Goal: Task Accomplishment & Management: Complete application form

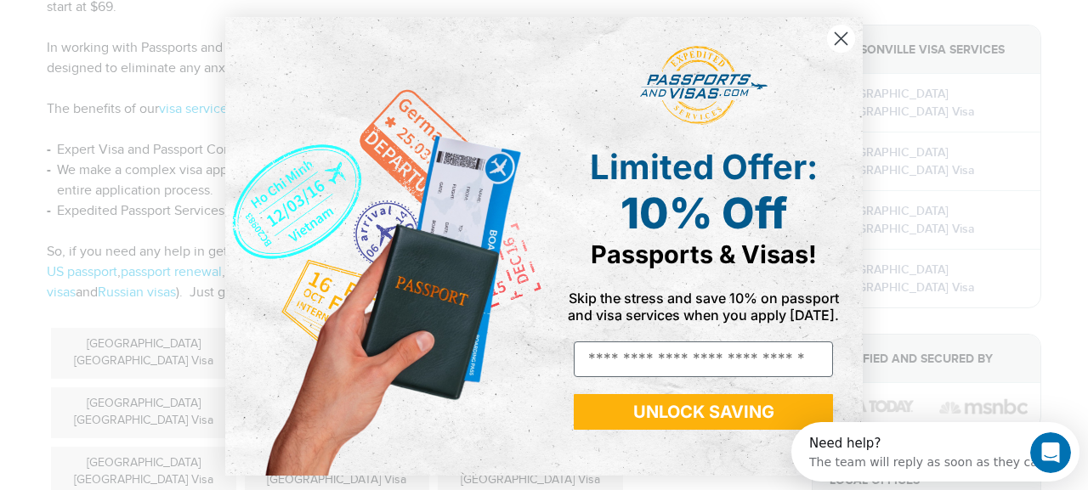
scroll to position [3, 0]
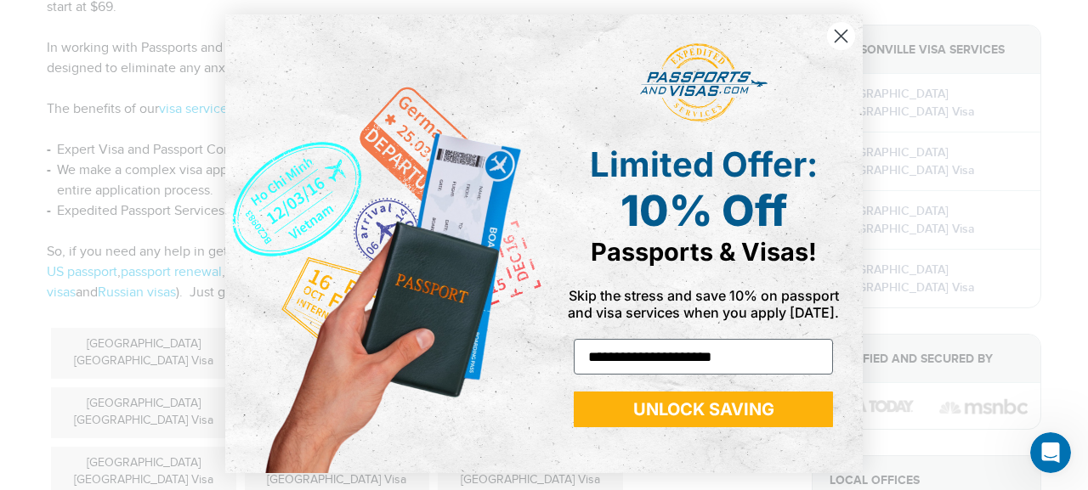
type input "**********"
click at [692, 408] on button "UNLOCK SAVING" at bounding box center [703, 410] width 259 height 36
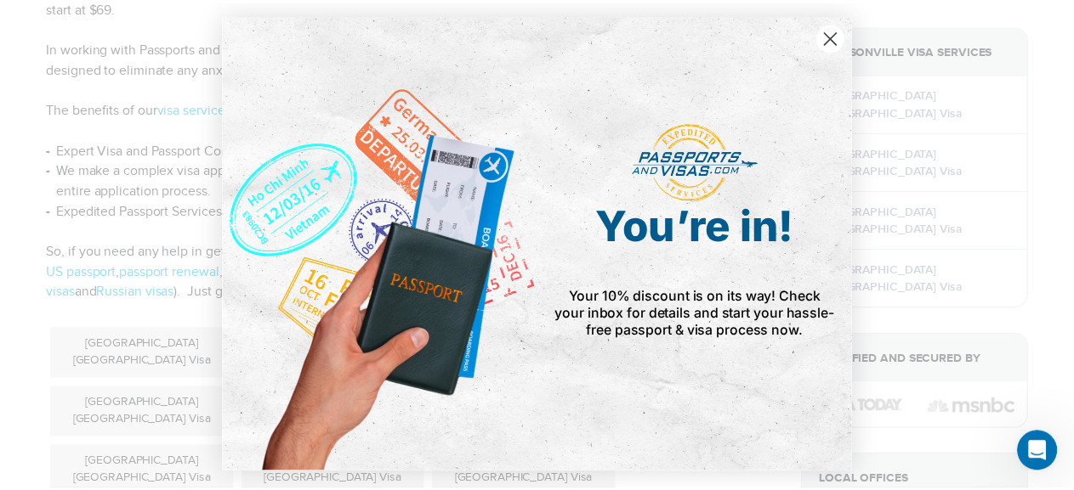
scroll to position [0, 0]
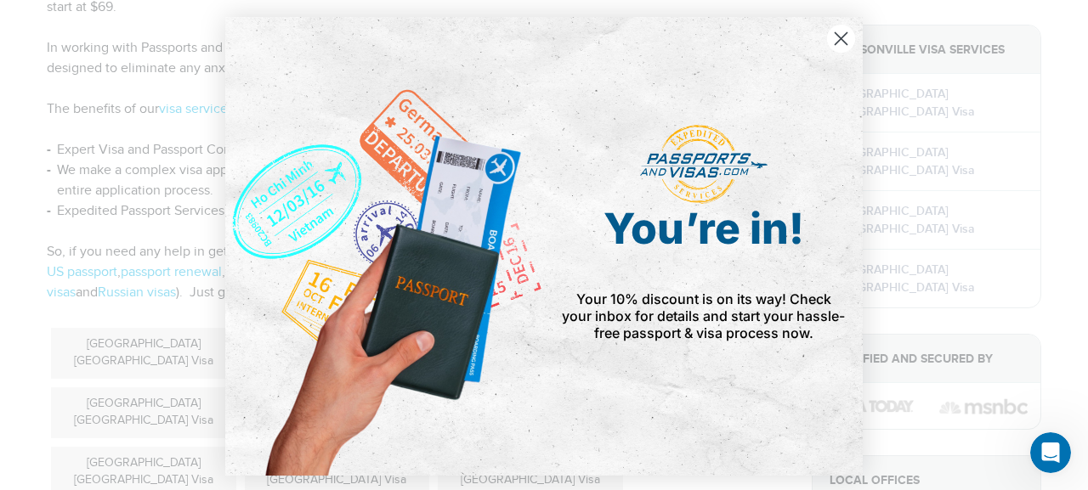
click at [835, 33] on circle "Close dialog" at bounding box center [841, 39] width 28 height 28
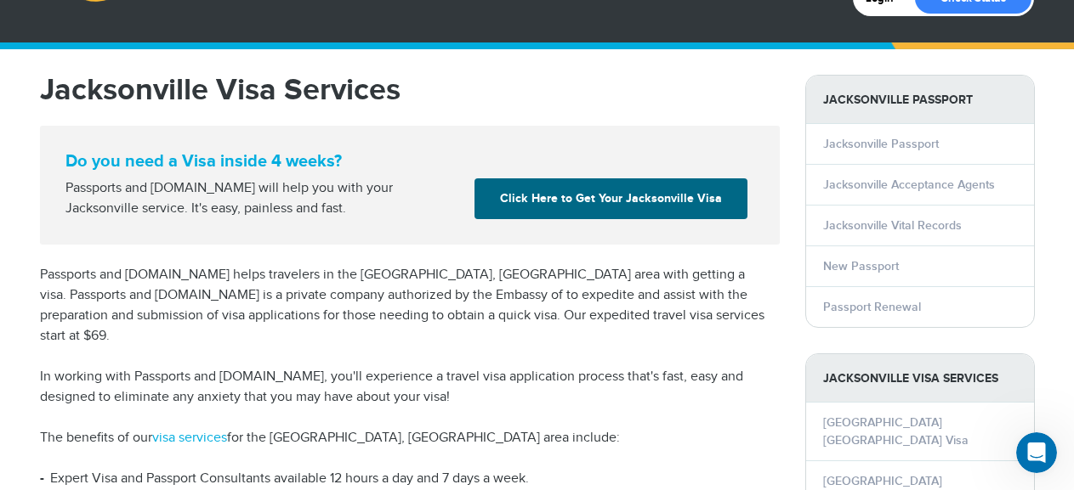
scroll to position [85, 0]
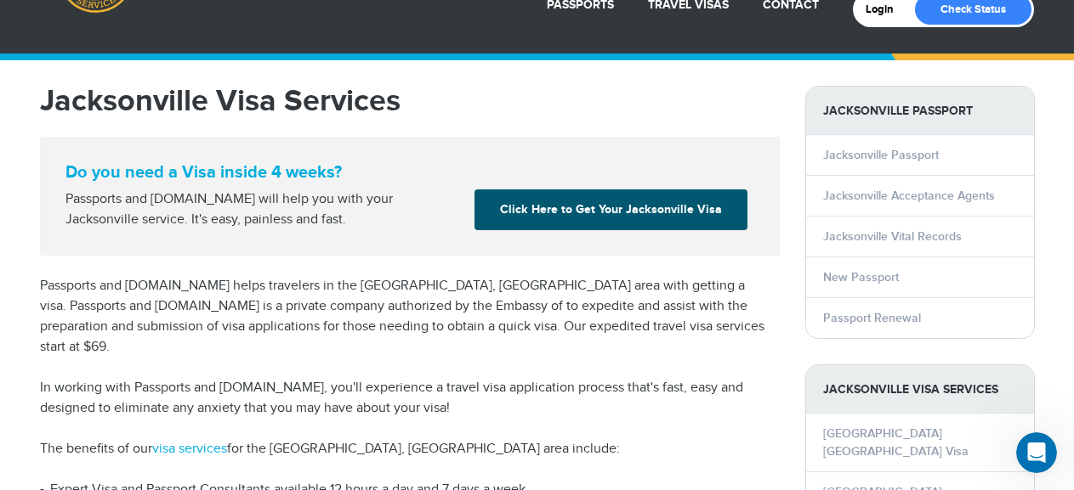
click at [604, 207] on link "Click Here to Get Your Jacksonville Visa" at bounding box center [610, 210] width 273 height 41
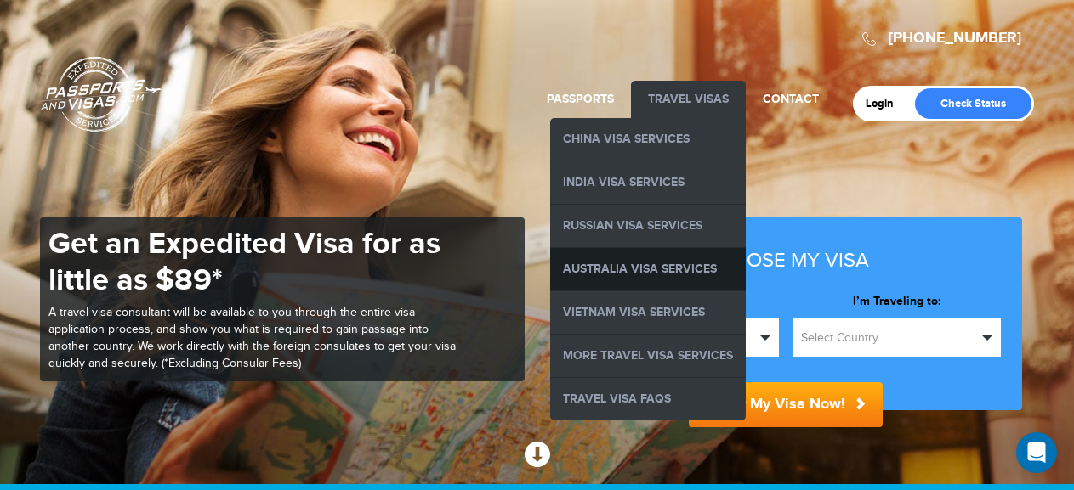
click at [676, 267] on link "Australia Visa Services" at bounding box center [648, 269] width 196 height 43
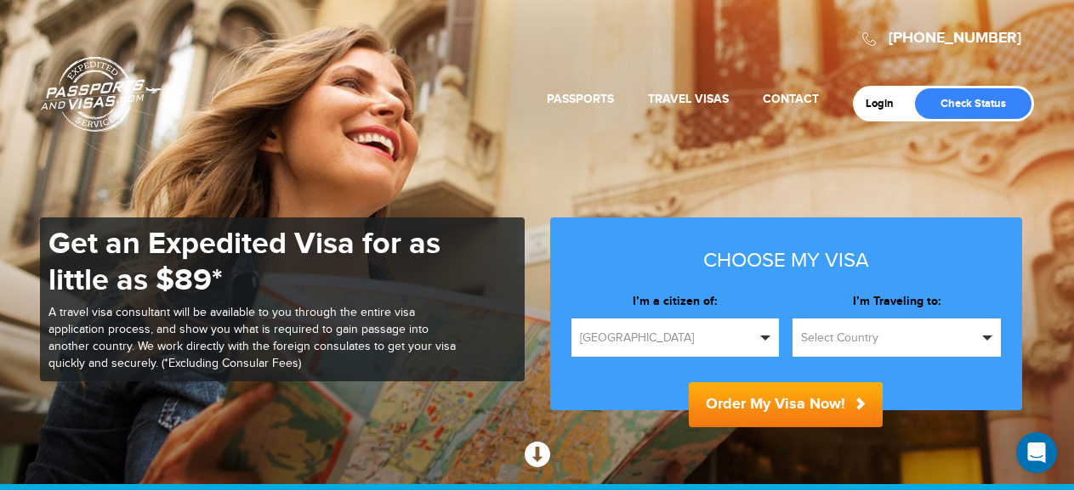
click at [721, 332] on span "[GEOGRAPHIC_DATA]" at bounding box center [668, 338] width 176 height 17
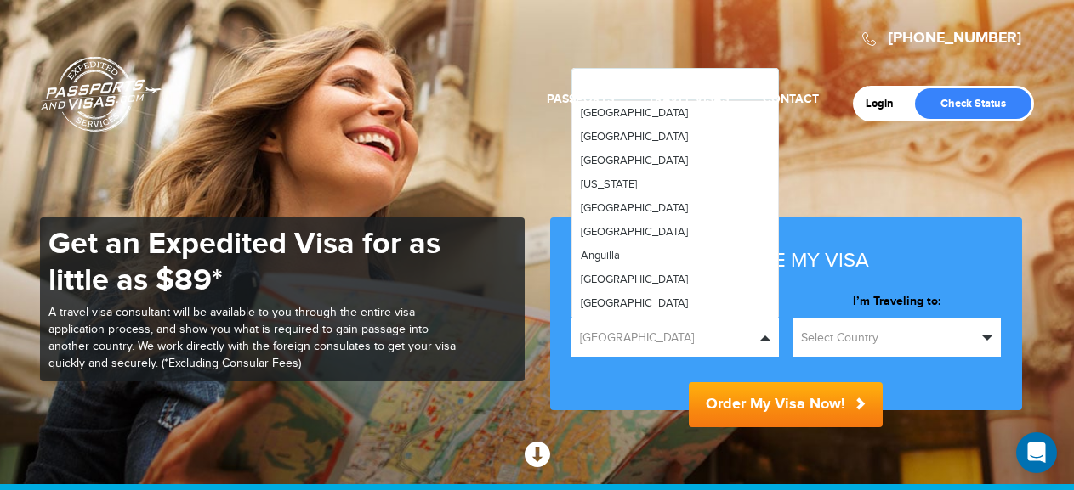
click at [741, 327] on button "[GEOGRAPHIC_DATA]" at bounding box center [675, 338] width 208 height 38
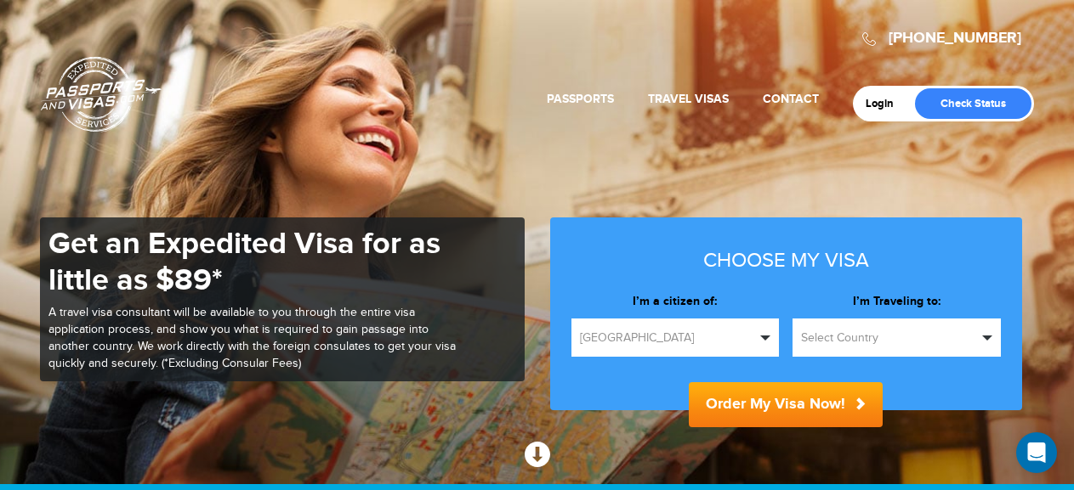
click at [984, 336] on span "button" at bounding box center [987, 338] width 10 height 5
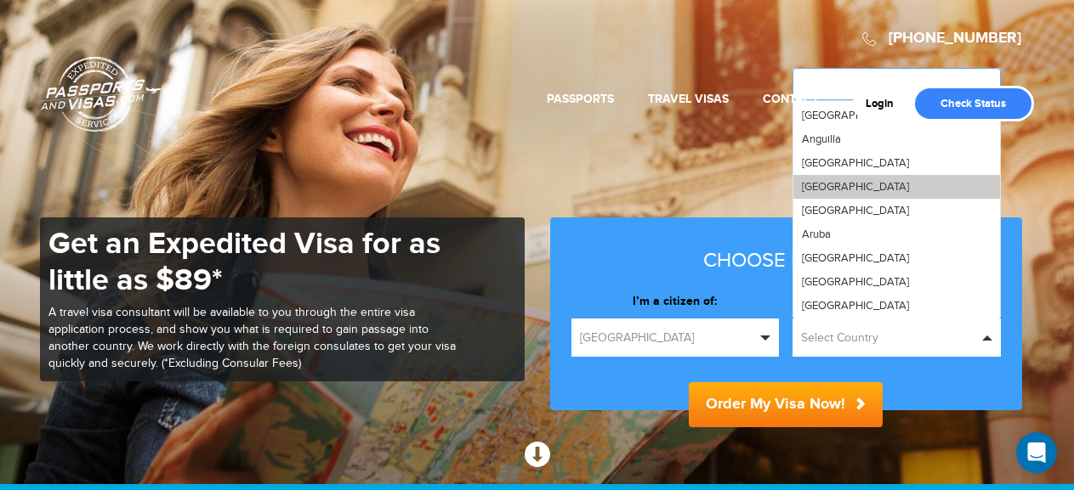
scroll to position [170, 0]
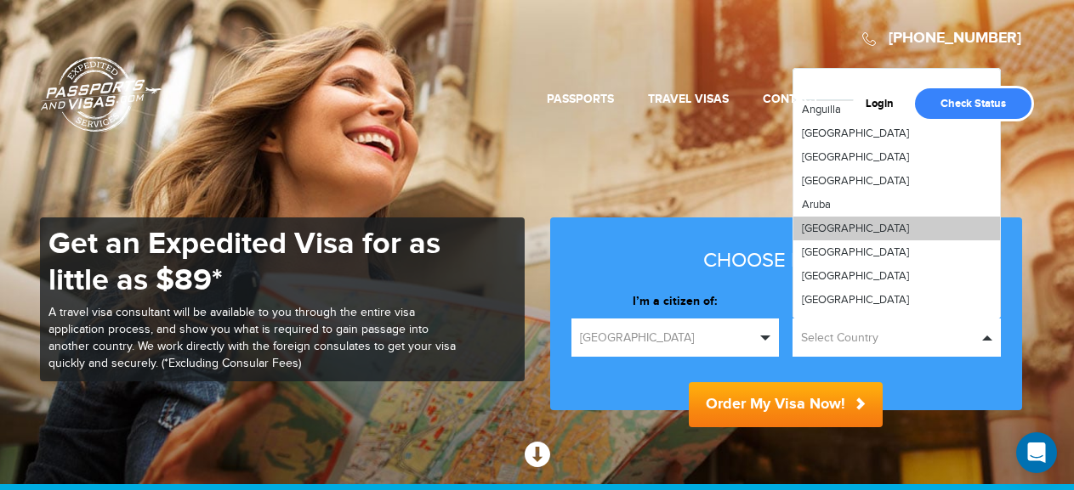
click at [821, 228] on span "[GEOGRAPHIC_DATA]" at bounding box center [855, 229] width 107 height 14
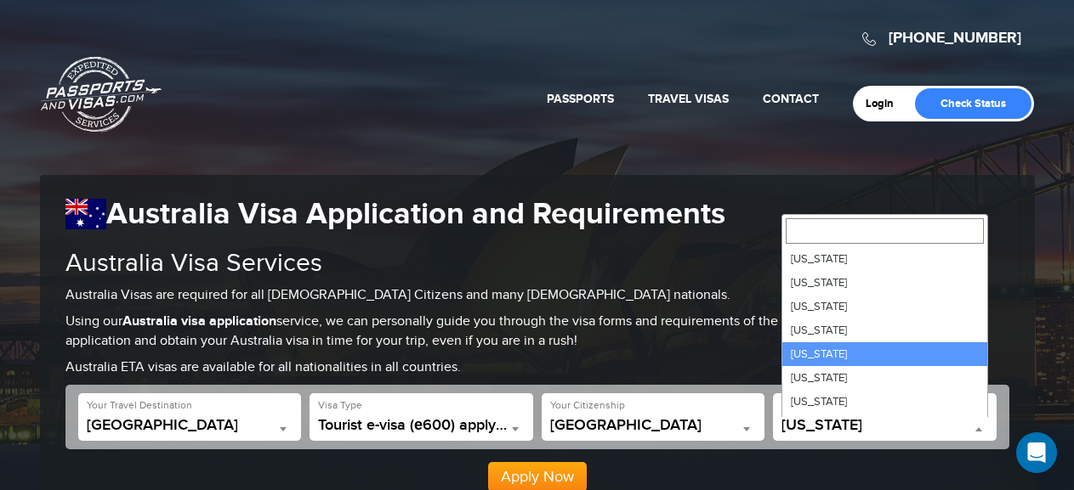
click at [977, 428] on b at bounding box center [978, 430] width 7 height 4
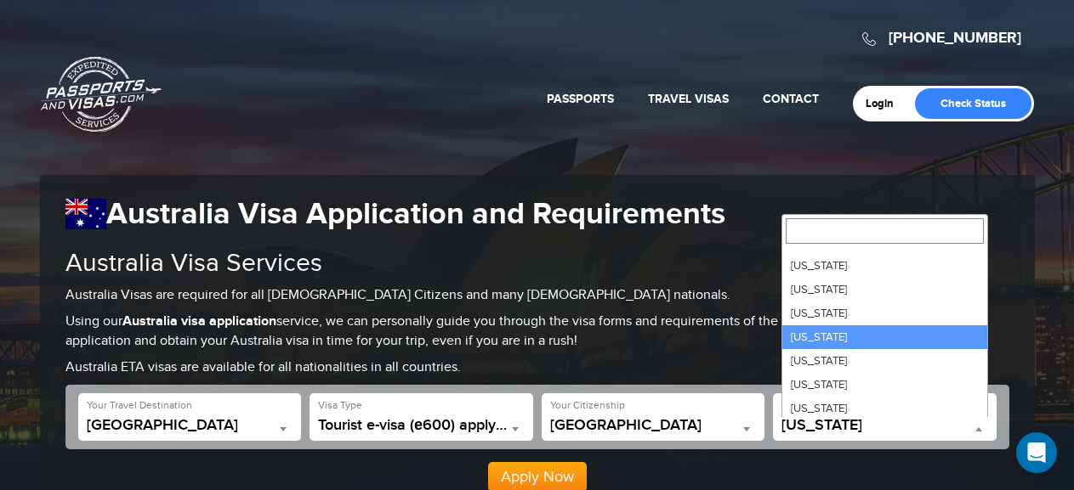
scroll to position [170, 0]
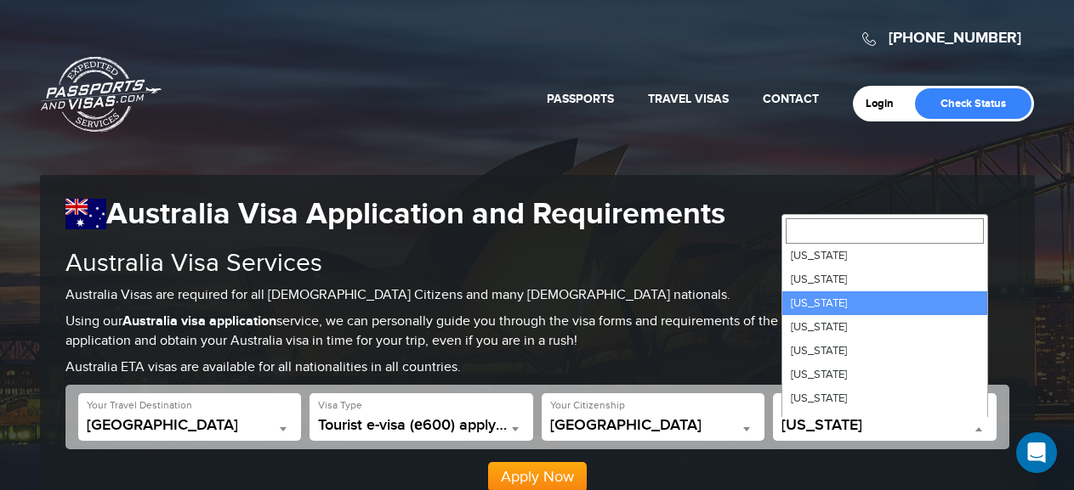
select select "**"
